Goal: Task Accomplishment & Management: Manage account settings

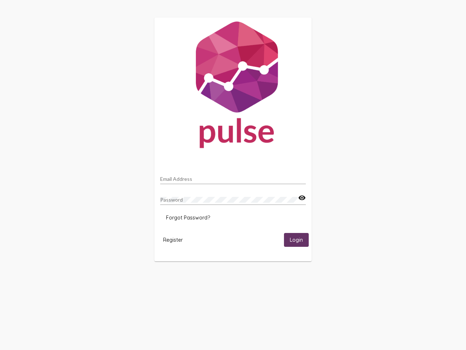
click at [233, 177] on input "Email Address" at bounding box center [233, 179] width 146 height 6
click at [302, 198] on mat-icon "visibility" at bounding box center [302, 197] width 8 height 9
click at [188, 217] on span "Forgot Password?" at bounding box center [188, 217] width 44 height 7
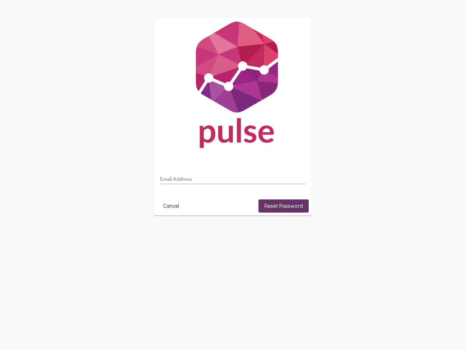
click at [173, 233] on html "Email Address Cancel Reset Password" at bounding box center [233, 116] width 466 height 233
click at [296, 233] on html "Email Address Cancel Reset Password" at bounding box center [233, 116] width 466 height 233
